Goal: Check status: Check status

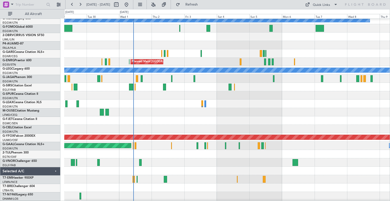
scroll to position [20, 0]
click at [260, 111] on div at bounding box center [227, 112] width 326 height 8
click at [81, 4] on button at bounding box center [80, 5] width 8 height 8
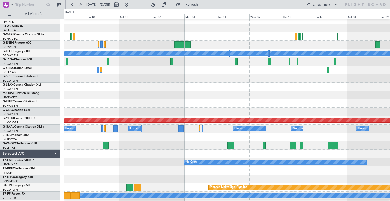
scroll to position [37, 0]
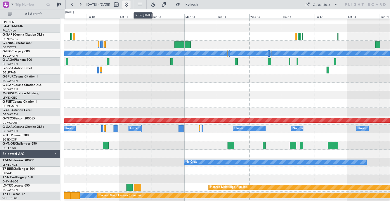
click at [131, 4] on button at bounding box center [126, 5] width 8 height 8
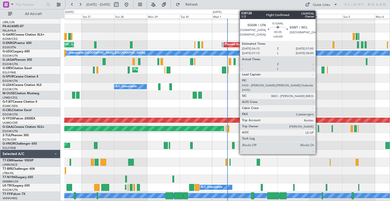
click at [318, 130] on div at bounding box center [318, 128] width 1 height 7
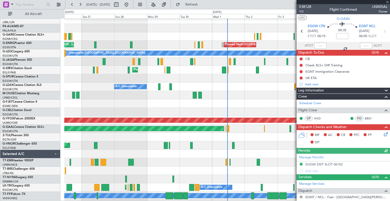
scroll to position [80, 0]
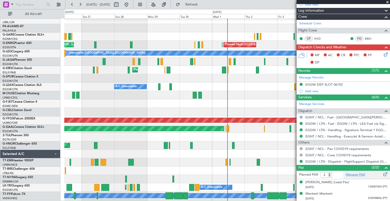
click at [354, 175] on link "Manage PAX" at bounding box center [355, 174] width 19 height 5
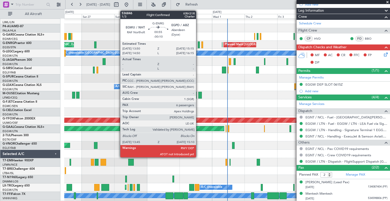
click at [198, 44] on div at bounding box center [199, 44] width 2 height 7
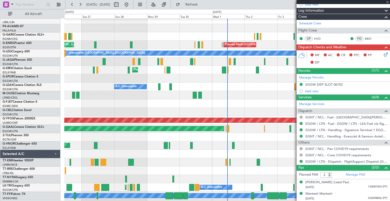
type input "-00:10"
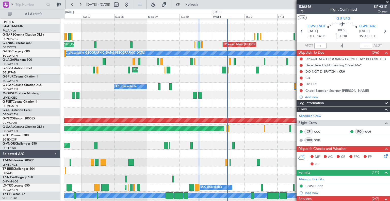
click at [387, 2] on span at bounding box center [387, 2] width 5 height 5
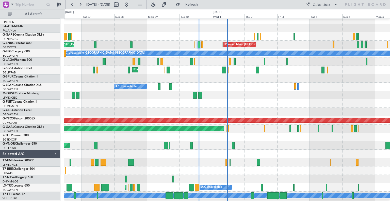
type input "0"
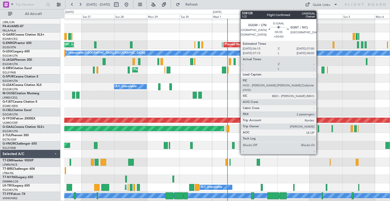
click at [319, 130] on div at bounding box center [318, 128] width 1 height 7
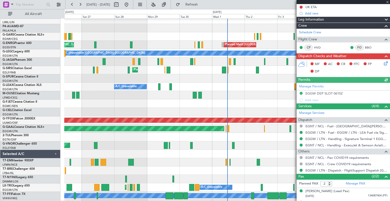
scroll to position [80, 0]
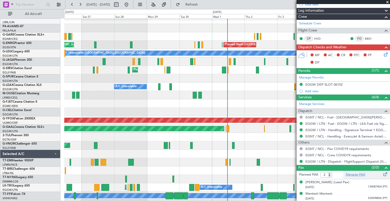
click at [357, 175] on link "Manage PAX" at bounding box center [355, 174] width 19 height 5
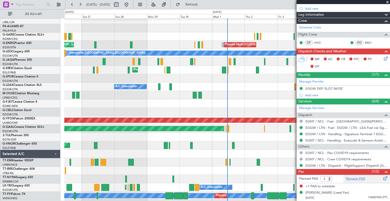
scroll to position [75, 0]
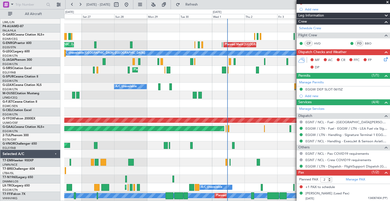
click at [203, 1] on nimbus-toggle-button "Refresh" at bounding box center [189, 5] width 30 height 8
click at [203, 5] on span "Refresh" at bounding box center [191, 5] width 21 height 4
type input "1"
click at [330, 180] on input "1" at bounding box center [327, 180] width 12 height 6
click at [352, 179] on link "Manage PAX" at bounding box center [355, 179] width 19 height 5
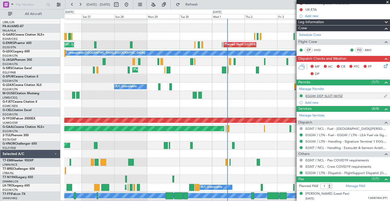
scroll to position [0, 0]
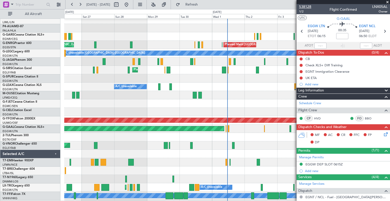
click at [310, 7] on span "538128" at bounding box center [305, 6] width 12 height 5
click at [383, 32] on icon at bounding box center [385, 31] width 7 height 7
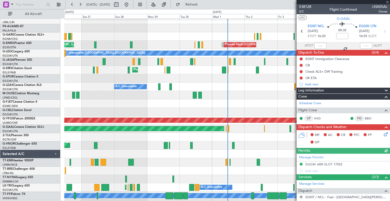
scroll to position [75, 0]
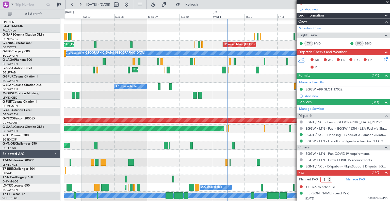
type input "1"
click at [331, 181] on input "1" at bounding box center [327, 180] width 12 height 6
click at [352, 178] on link "Manage PAX" at bounding box center [355, 179] width 19 height 5
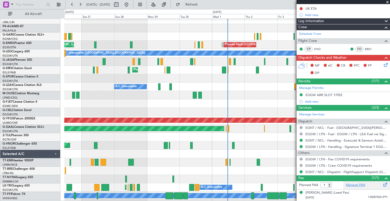
scroll to position [68, 0]
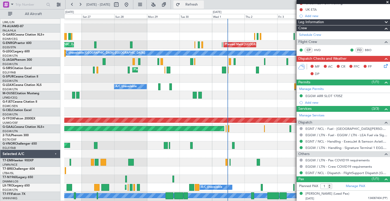
click at [203, 5] on span "Refresh" at bounding box center [191, 5] width 21 height 4
click at [80, 5] on button at bounding box center [80, 5] width 8 height 8
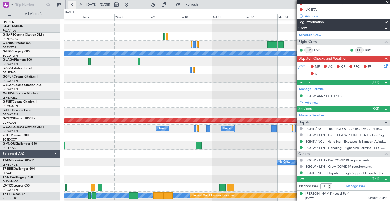
click at [70, 6] on button at bounding box center [72, 5] width 8 height 8
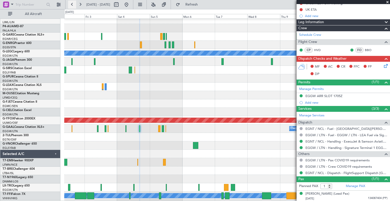
click at [70, 6] on button at bounding box center [72, 5] width 8 height 8
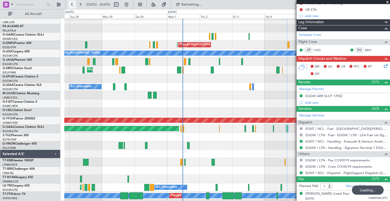
click at [70, 6] on button at bounding box center [72, 5] width 8 height 8
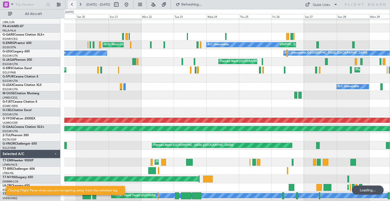
scroll to position [0, 0]
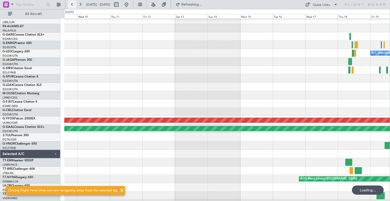
click at [70, 6] on button at bounding box center [72, 5] width 8 height 8
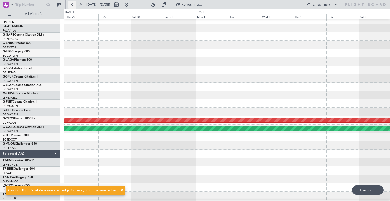
click at [70, 6] on button at bounding box center [72, 5] width 8 height 8
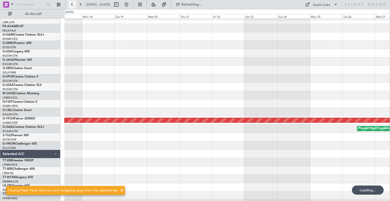
click at [70, 6] on button at bounding box center [72, 5] width 8 height 8
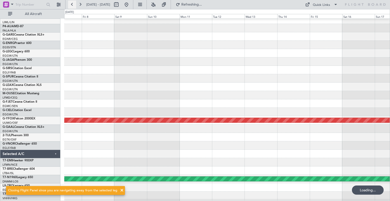
click at [70, 6] on button at bounding box center [72, 5] width 8 height 8
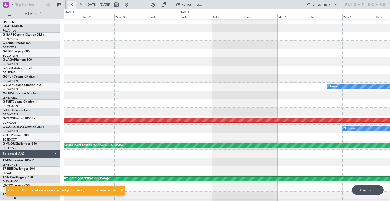
click at [70, 6] on button at bounding box center [72, 5] width 8 height 8
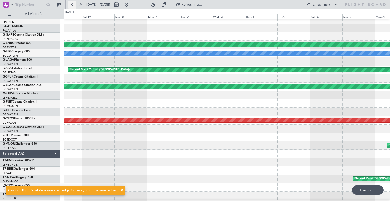
click at [70, 6] on button at bounding box center [72, 5] width 8 height 8
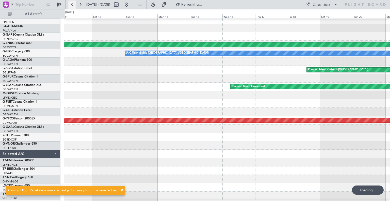
click at [70, 6] on button at bounding box center [72, 5] width 8 height 8
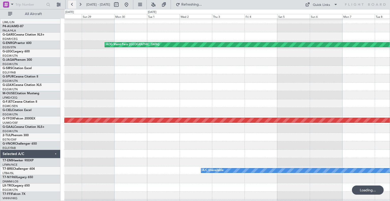
click at [70, 6] on button at bounding box center [72, 5] width 8 height 8
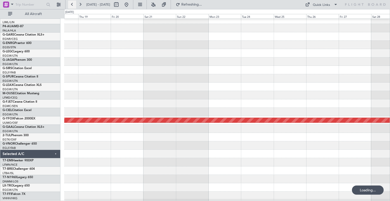
click at [70, 6] on button at bounding box center [72, 5] width 8 height 8
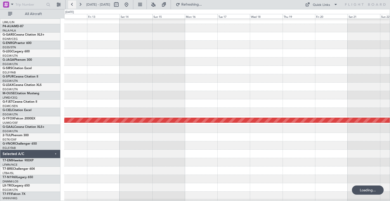
click at [70, 6] on button at bounding box center [72, 5] width 8 height 8
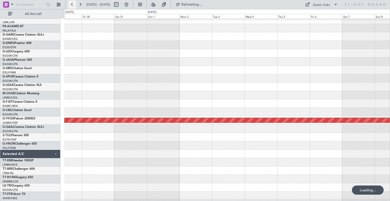
click at [70, 6] on button at bounding box center [72, 5] width 8 height 8
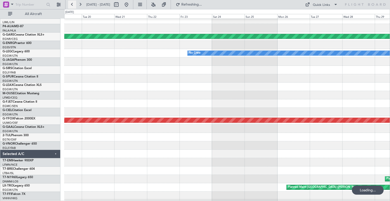
click at [70, 6] on button at bounding box center [72, 5] width 8 height 8
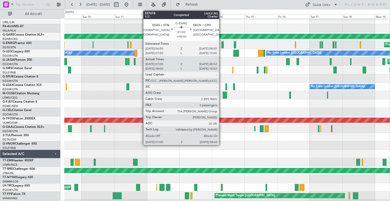
click at [222, 44] on div at bounding box center [223, 44] width 3 height 7
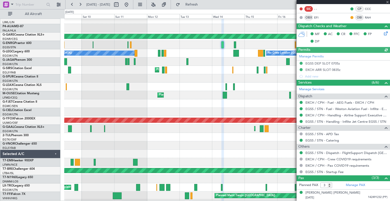
scroll to position [104, 0]
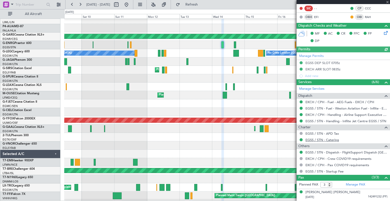
click at [322, 139] on link "EGSS / STN - Catering" at bounding box center [323, 140] width 34 height 4
click at [387, 2] on span at bounding box center [387, 2] width 5 height 5
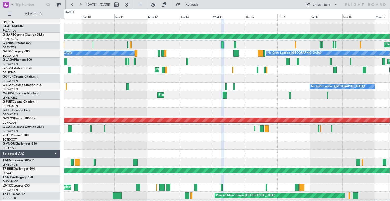
type input "0"
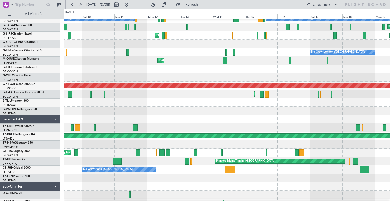
scroll to position [71, 0]
drag, startPoint x: 210, startPoint y: 177, endPoint x: 145, endPoint y: 5, distance: 183.9
click at [131, 5] on button at bounding box center [126, 5] width 8 height 8
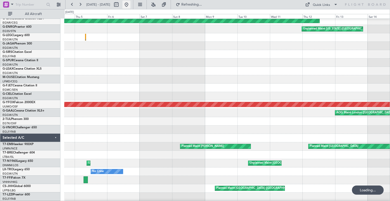
scroll to position [52, 0]
click at [131, 5] on button at bounding box center [126, 5] width 8 height 8
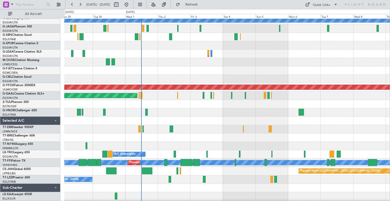
click at [193, 173] on div "Planned Maint [GEOGRAPHIC_DATA] ([GEOGRAPHIC_DATA])" at bounding box center [227, 171] width 326 height 8
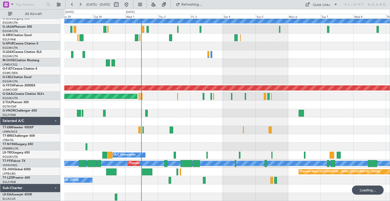
scroll to position [69, 0]
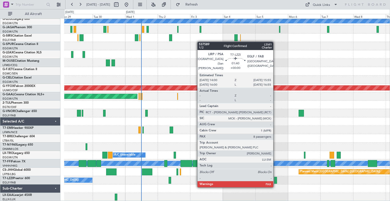
click at [276, 182] on div at bounding box center [275, 180] width 3 height 7
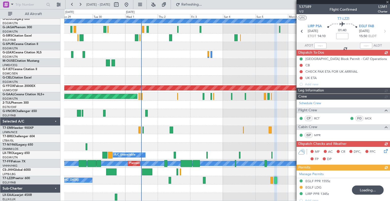
click at [229, 177] on div "A/C Unavailable [GEOGRAPHIC_DATA] ([GEOGRAPHIC_DATA])" at bounding box center [227, 180] width 326 height 8
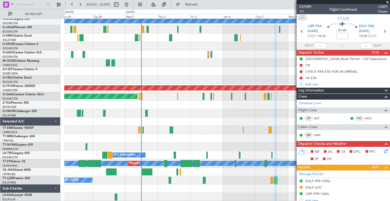
click at [249, 127] on div at bounding box center [227, 130] width 326 height 8
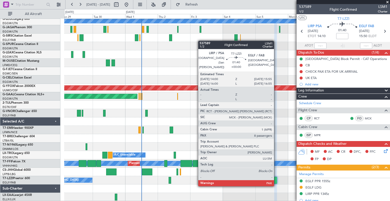
click at [276, 181] on div at bounding box center [275, 180] width 3 height 7
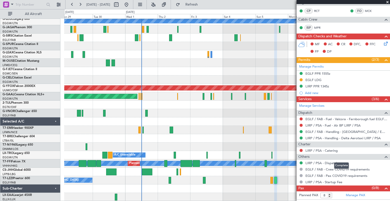
scroll to position [112, 0]
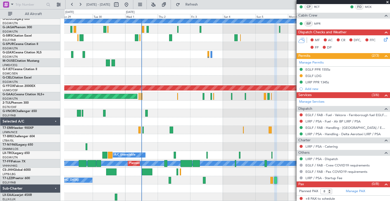
click at [388, 2] on span at bounding box center [387, 2] width 5 height 5
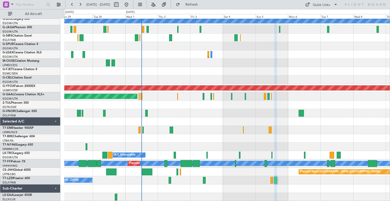
type input "0"
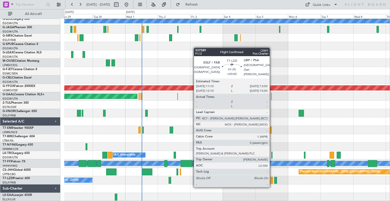
click at [272, 182] on div at bounding box center [272, 180] width 3 height 7
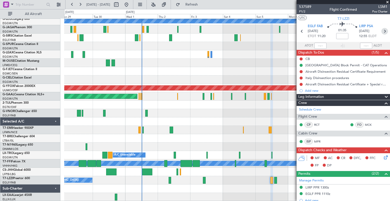
click at [382, 33] on icon at bounding box center [385, 31] width 7 height 7
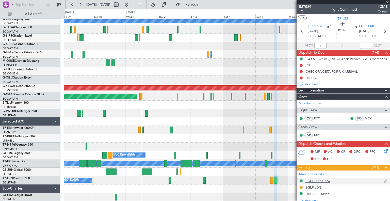
click at [327, 181] on div "EGLF PPR 1555z" at bounding box center [318, 181] width 25 height 4
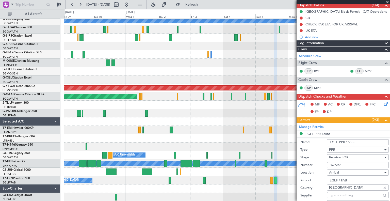
scroll to position [48, 0]
drag, startPoint x: 344, startPoint y: 164, endPoint x: 328, endPoint y: 164, distance: 16.0
click at [328, 164] on input "376599" at bounding box center [358, 165] width 62 height 6
click at [388, 1] on span at bounding box center [387, 2] width 5 height 5
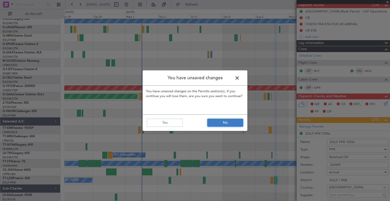
click at [222, 123] on button "No" at bounding box center [225, 123] width 36 height 8
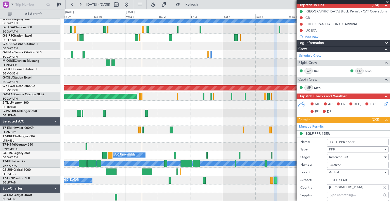
click at [388, 2] on span at bounding box center [387, 2] width 5 height 5
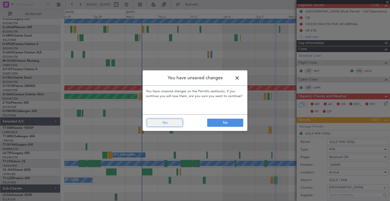
click at [168, 119] on button "Yes" at bounding box center [165, 123] width 36 height 8
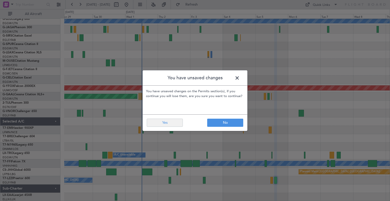
type input "0"
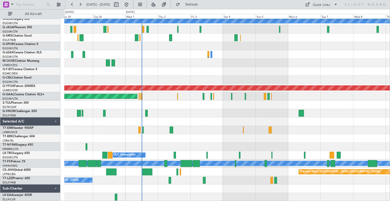
scroll to position [0, 0]
click at [79, 6] on button at bounding box center [80, 5] width 8 height 8
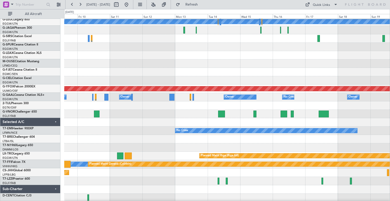
scroll to position [68, 0]
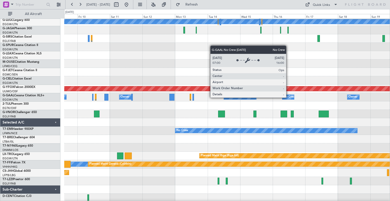
click at [289, 97] on div "No Crew" at bounding box center [290, 97] width 12 height 8
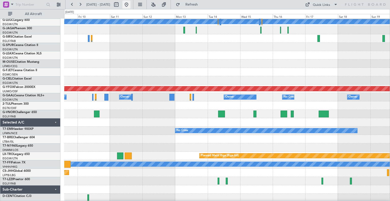
click at [131, 5] on button at bounding box center [126, 5] width 8 height 8
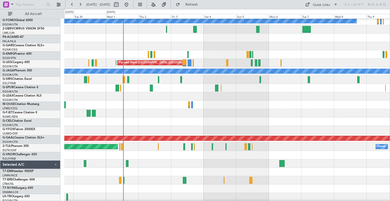
scroll to position [2, 0]
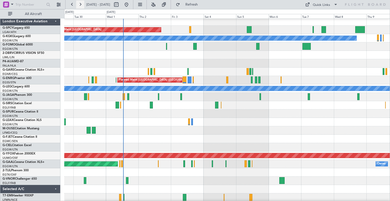
click at [80, 6] on button at bounding box center [80, 5] width 8 height 8
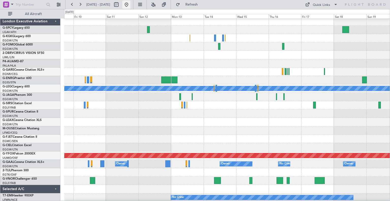
click at [131, 3] on button at bounding box center [126, 5] width 8 height 8
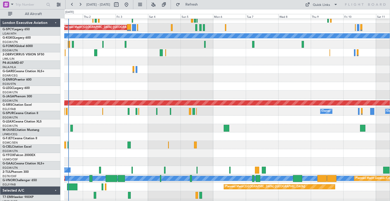
scroll to position [57, 0]
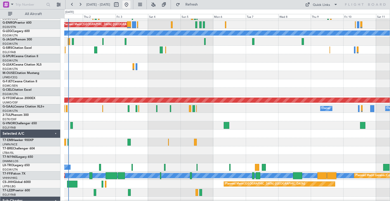
click at [131, 3] on button at bounding box center [126, 5] width 8 height 8
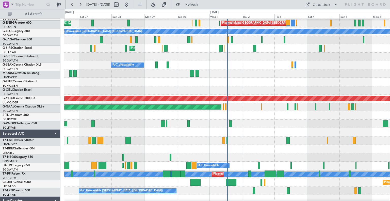
scroll to position [77, 0]
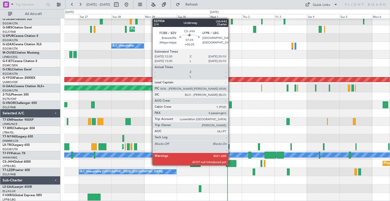
click at [231, 165] on div at bounding box center [231, 163] width 10 height 7
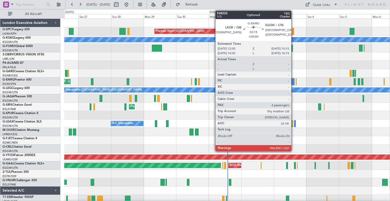
click at [294, 81] on div at bounding box center [293, 81] width 4 height 7
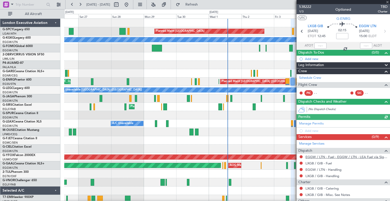
scroll to position [55, 0]
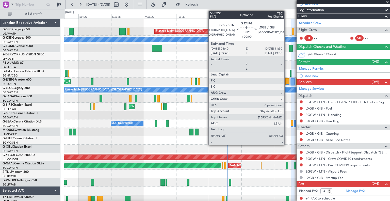
click at [287, 82] on div at bounding box center [288, 81] width 4 height 7
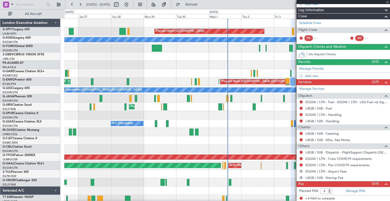
type input "0"
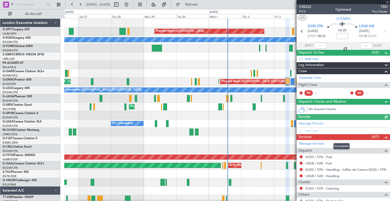
scroll to position [36, 0]
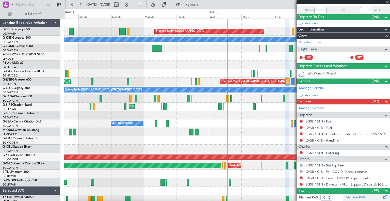
click at [355, 197] on link "Manage PAX" at bounding box center [355, 197] width 19 height 5
click at [203, 3] on span "Refresh" at bounding box center [191, 5] width 21 height 4
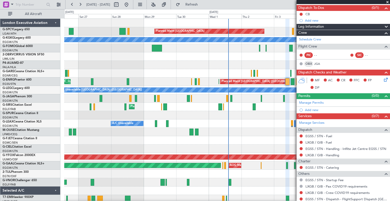
scroll to position [0, 0]
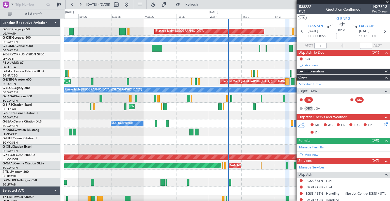
click at [388, 1] on span at bounding box center [387, 2] width 5 height 5
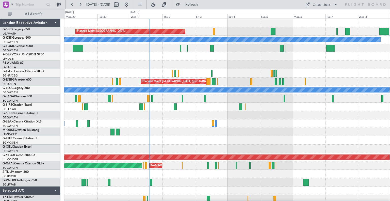
click at [168, 129] on div at bounding box center [227, 132] width 326 height 8
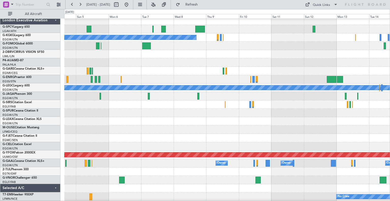
scroll to position [2, 0]
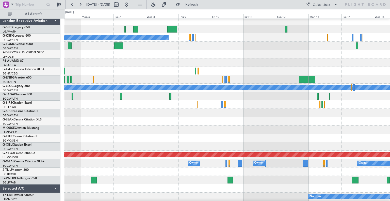
click at [213, 129] on div at bounding box center [227, 130] width 326 height 8
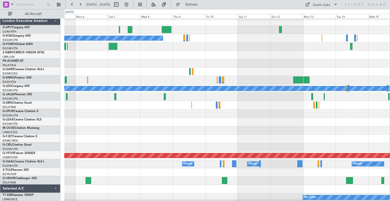
scroll to position [0, 0]
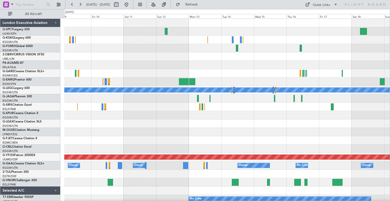
click at [199, 137] on div "A/C Unavailable Istanbul (Ataturk) A/C Unavailable London (Luton) Planned Maint…" at bounding box center [227, 145] width 326 height 252
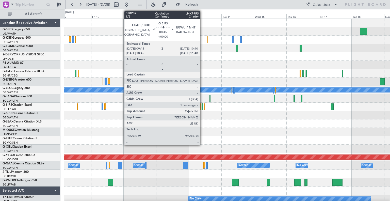
click at [203, 108] on div at bounding box center [202, 106] width 1 height 7
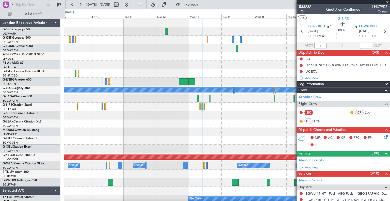
click at [252, 118] on div at bounding box center [227, 115] width 326 height 8
click at [387, 3] on span at bounding box center [387, 2] width 5 height 5
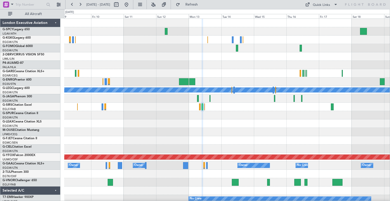
type input "0"
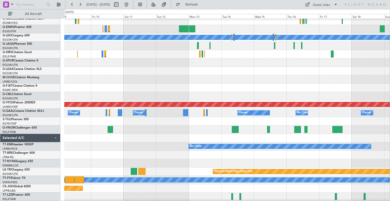
scroll to position [53, 0]
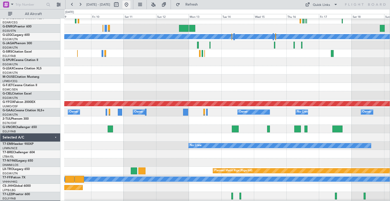
click at [131, 6] on button at bounding box center [126, 5] width 8 height 8
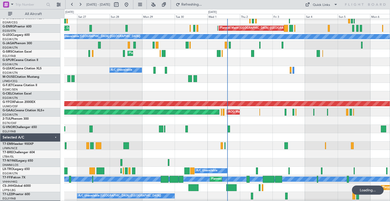
scroll to position [77, 0]
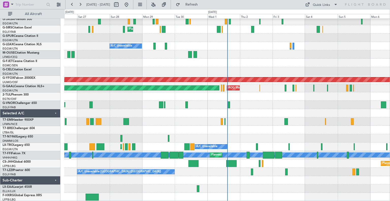
click at [133, 6] on fb-range-datepicker "[DATE] - [DATE]" at bounding box center [99, 4] width 68 height 9
click at [78, 5] on button at bounding box center [80, 5] width 8 height 8
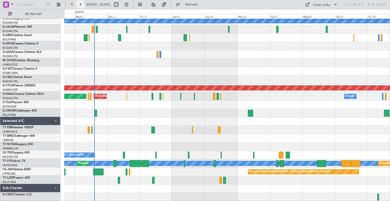
scroll to position [69, 0]
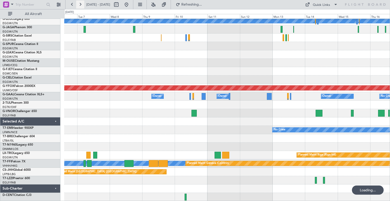
click at [78, 5] on button at bounding box center [80, 5] width 8 height 8
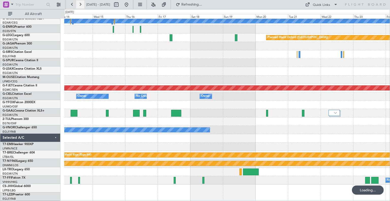
scroll to position [52, 0]
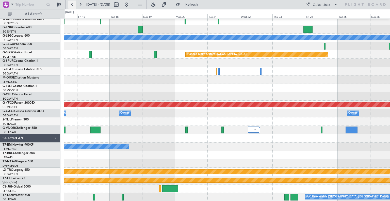
click at [71, 4] on button at bounding box center [72, 5] width 8 height 8
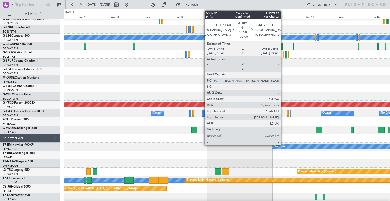
click at [283, 57] on div at bounding box center [284, 54] width 2 height 7
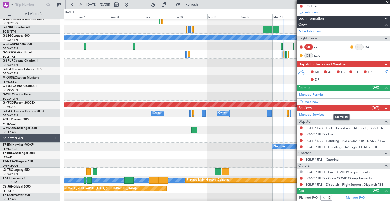
scroll to position [0, 0]
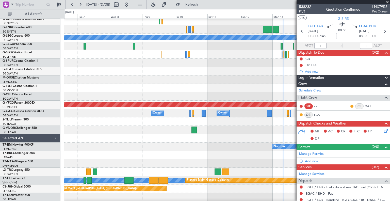
click at [308, 5] on span "538232" at bounding box center [305, 6] width 12 height 5
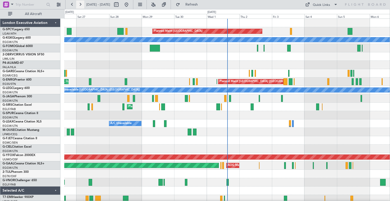
click at [80, 3] on button at bounding box center [80, 5] width 8 height 8
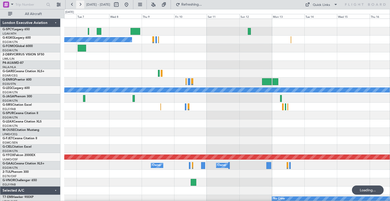
click at [80, 3] on button at bounding box center [80, 5] width 8 height 8
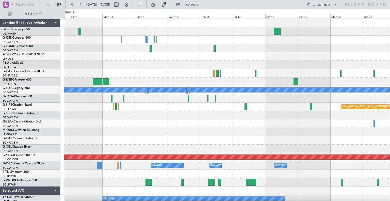
click at [329, 127] on div "A/C Unavailable London (Luton) Planned Maint Oxford (Kidlington) AOG Maint Osta…" at bounding box center [227, 136] width 326 height 235
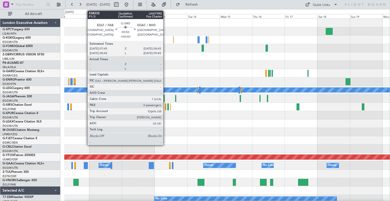
click at [166, 107] on div at bounding box center [166, 106] width 2 height 7
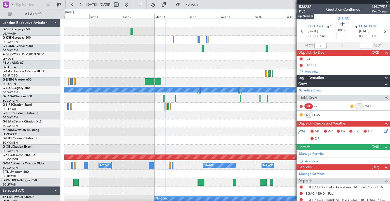
click at [308, 7] on span "538232" at bounding box center [305, 6] width 12 height 5
click at [202, 5] on span "Refresh" at bounding box center [191, 5] width 21 height 4
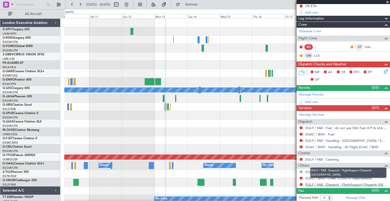
click at [312, 186] on link "EGLF / FAB - Dispatch - FlightSupport Dispatch [GEOGRAPHIC_DATA]" at bounding box center [347, 184] width 82 height 4
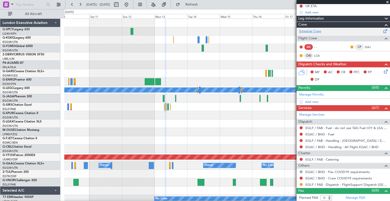
click at [318, 32] on link "Schedule Crew" at bounding box center [310, 31] width 22 height 5
click at [331, 133] on link "EGAC / BHD - Fuel" at bounding box center [320, 134] width 29 height 4
click at [359, 197] on link "Manage PAX" at bounding box center [355, 197] width 19 height 5
click at [203, 3] on span "Refresh" at bounding box center [191, 5] width 21 height 4
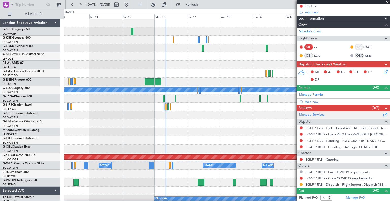
scroll to position [0, 0]
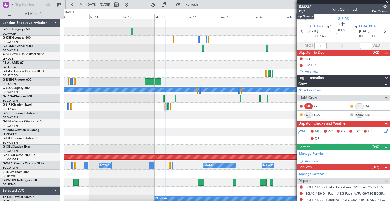
click at [306, 7] on span "538232" at bounding box center [305, 6] width 12 height 5
click at [203, 6] on span "Refresh" at bounding box center [191, 5] width 21 height 4
click at [306, 6] on span "538232" at bounding box center [305, 6] width 12 height 5
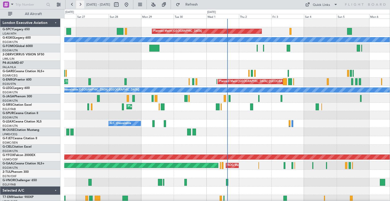
click at [81, 8] on button at bounding box center [80, 5] width 8 height 8
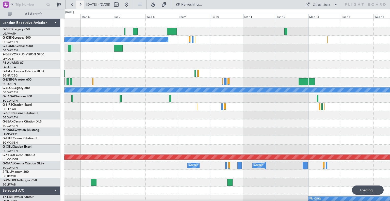
click at [81, 8] on button at bounding box center [80, 5] width 8 height 8
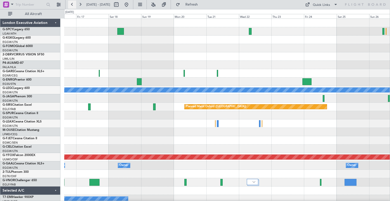
click at [72, 6] on button at bounding box center [72, 5] width 8 height 8
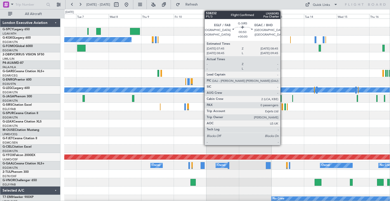
click at [283, 109] on div at bounding box center [283, 106] width 2 height 7
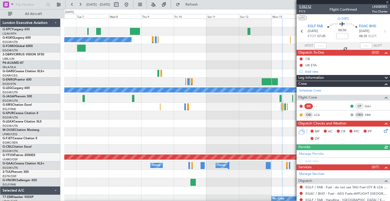
click at [309, 8] on span "538232" at bounding box center [305, 6] width 12 height 5
click at [388, 2] on span at bounding box center [387, 2] width 5 height 5
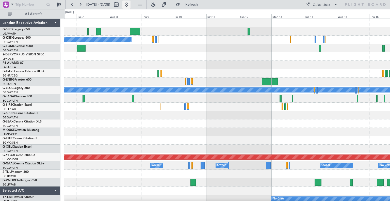
click at [131, 2] on button at bounding box center [126, 5] width 8 height 8
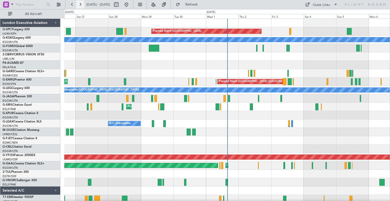
click at [81, 4] on button at bounding box center [80, 5] width 8 height 8
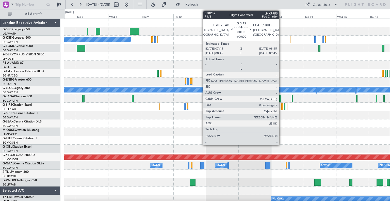
click at [282, 108] on div at bounding box center [283, 106] width 2 height 7
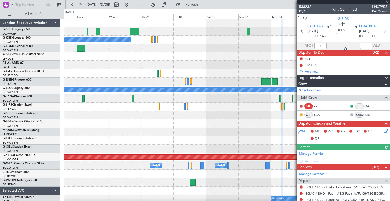
click at [308, 7] on span "538232" at bounding box center [305, 6] width 12 height 5
click at [203, 5] on span "Refresh" at bounding box center [191, 5] width 21 height 4
click at [131, 6] on button at bounding box center [126, 5] width 8 height 8
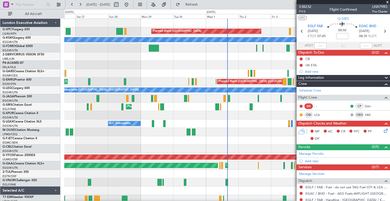
click at [389, 1] on span at bounding box center [387, 2] width 5 height 5
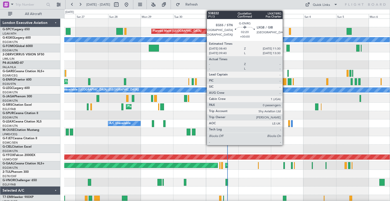
click at [285, 84] on div at bounding box center [285, 81] width 4 height 7
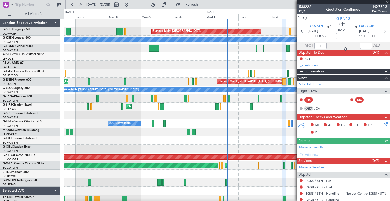
click at [310, 8] on span "538222" at bounding box center [305, 6] width 12 height 5
click at [388, 2] on span at bounding box center [387, 2] width 5 height 5
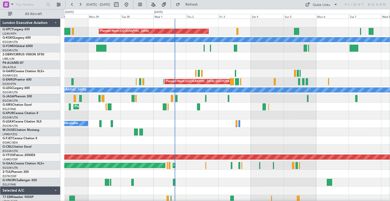
click at [271, 120] on div "Planned Maint Bremen A/C Unavailable Istanbul (Ataturk) Planned Maint London (S…" at bounding box center [227, 149] width 326 height 260
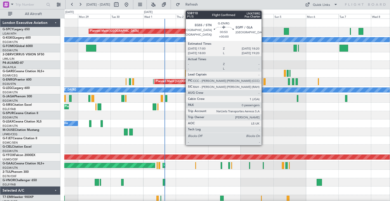
click at [264, 84] on div at bounding box center [265, 81] width 2 height 7
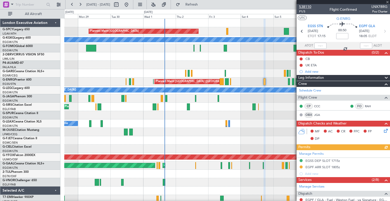
click at [306, 6] on span "538110" at bounding box center [305, 6] width 12 height 5
click at [131, 5] on button at bounding box center [126, 5] width 8 height 8
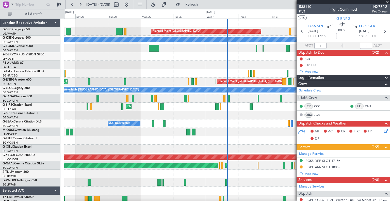
click at [388, 2] on span at bounding box center [387, 2] width 5 height 5
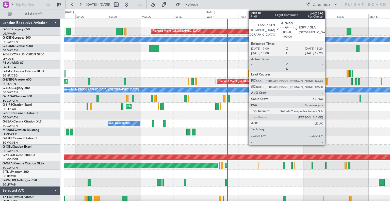
click at [327, 83] on div at bounding box center [328, 81] width 2 height 7
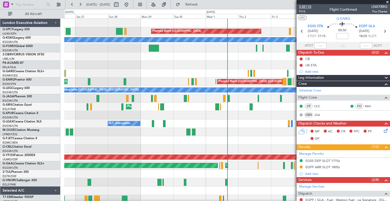
click at [309, 5] on span "538110" at bounding box center [305, 6] width 12 height 5
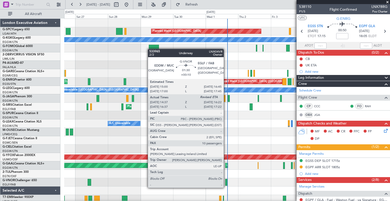
click at [226, 183] on div at bounding box center [226, 182] width 3 height 7
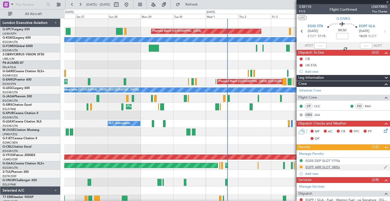
type input "+00:10"
type input "14:47"
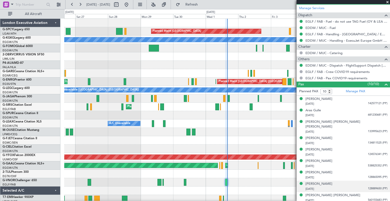
scroll to position [191, 0]
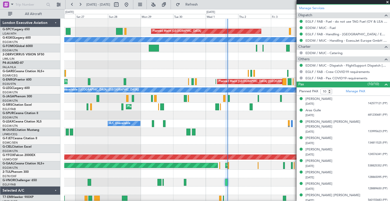
click at [387, 3] on span at bounding box center [387, 2] width 5 height 5
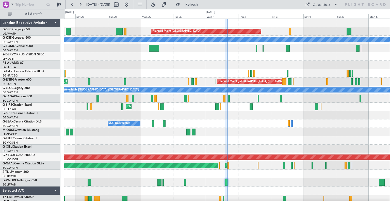
type input "0"
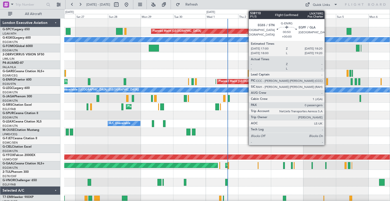
click at [327, 82] on div at bounding box center [328, 81] width 2 height 7
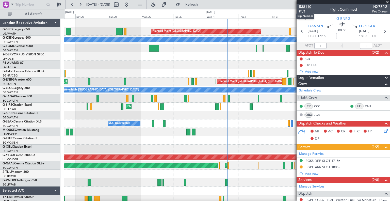
click at [308, 7] on span "538110" at bounding box center [305, 6] width 12 height 5
click at [387, 2] on span at bounding box center [387, 2] width 5 height 5
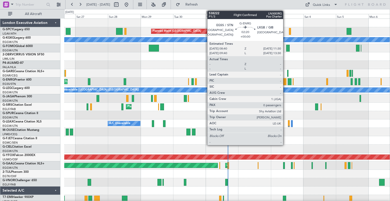
click at [286, 83] on div at bounding box center [285, 81] width 4 height 7
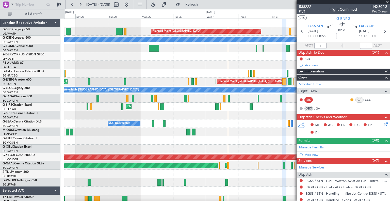
click at [309, 9] on span "538222" at bounding box center [305, 6] width 12 height 5
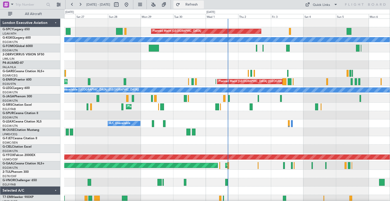
click at [203, 6] on span "Refresh" at bounding box center [191, 5] width 21 height 4
